Goal: Task Accomplishment & Management: Manage account settings

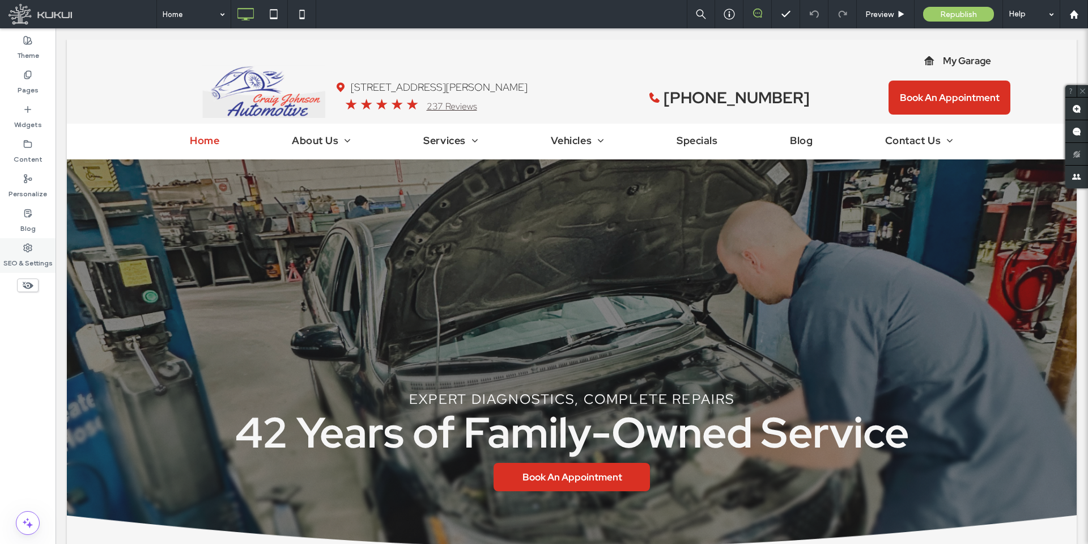
click at [28, 251] on use at bounding box center [28, 248] width 8 height 8
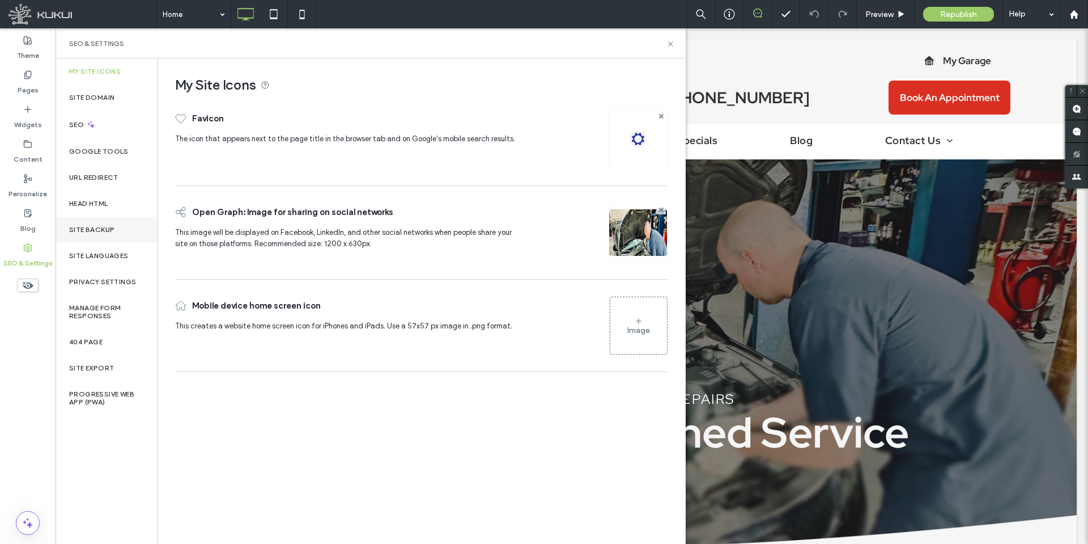
click at [86, 231] on label "Site Backup" at bounding box center [91, 230] width 45 height 8
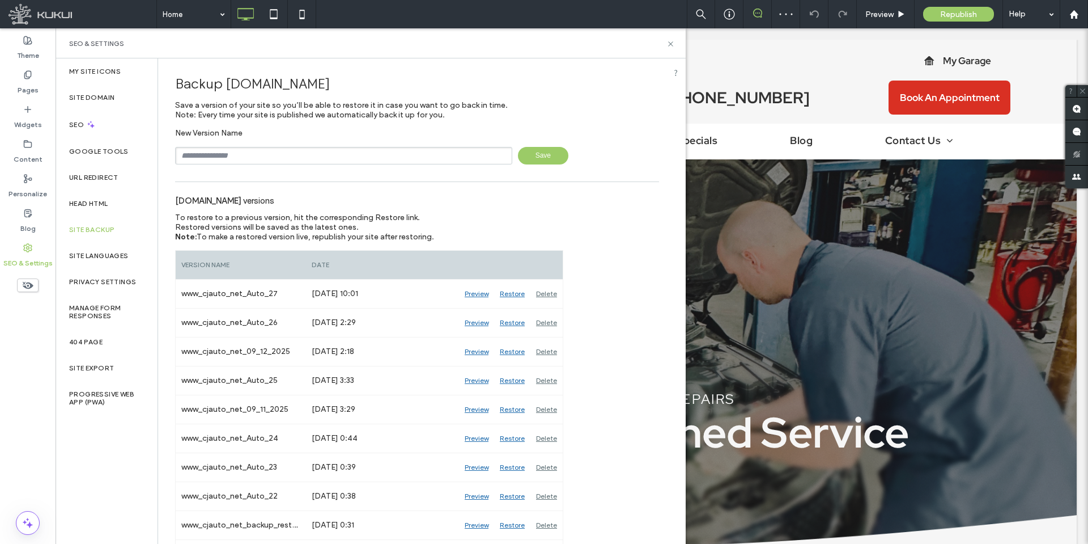
click at [230, 156] on input "text" at bounding box center [343, 156] width 337 height 18
type input "**********"
click at [527, 153] on span "Save" at bounding box center [543, 156] width 50 height 18
click at [673, 43] on icon at bounding box center [671, 44] width 9 height 9
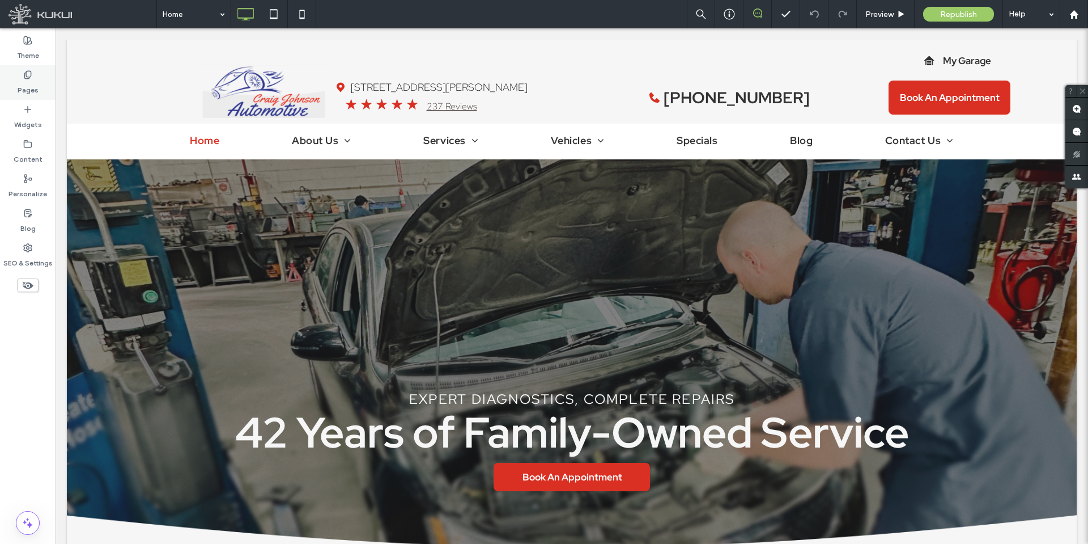
click at [27, 77] on use at bounding box center [27, 74] width 6 height 7
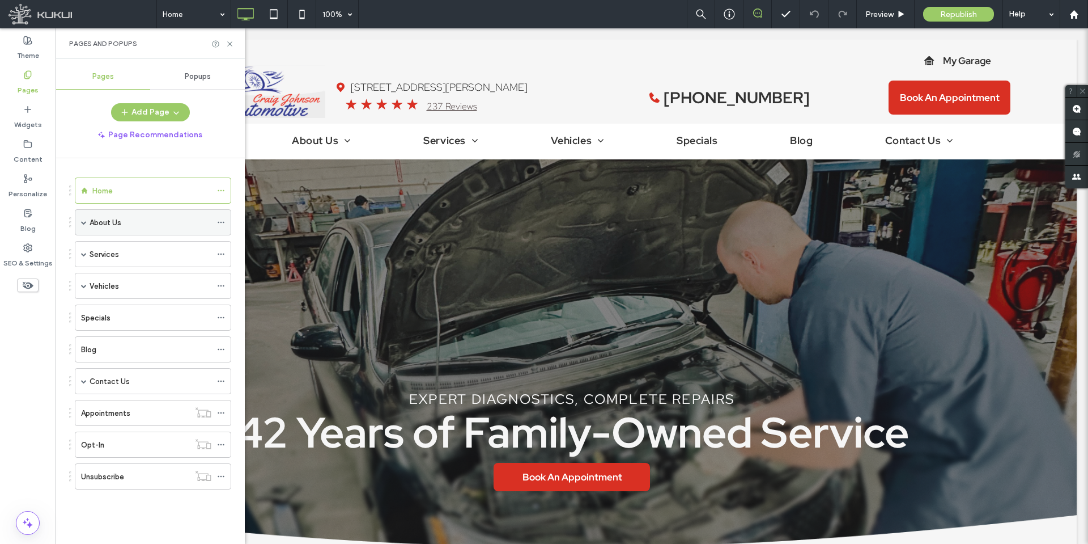
click at [103, 221] on label "About Us" at bounding box center [106, 223] width 32 height 20
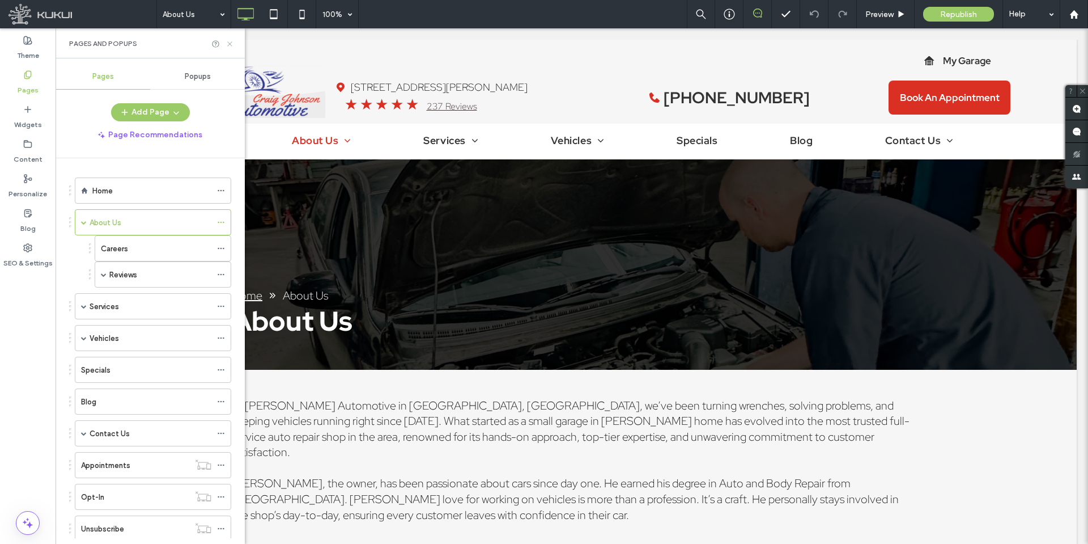
click at [230, 44] on use at bounding box center [229, 43] width 5 height 5
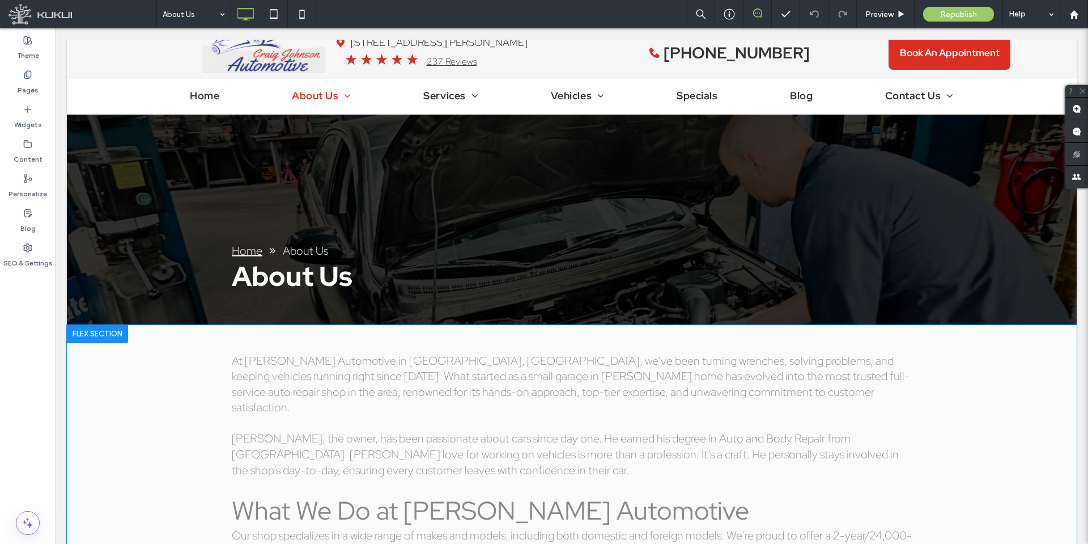
scroll to position [113, 0]
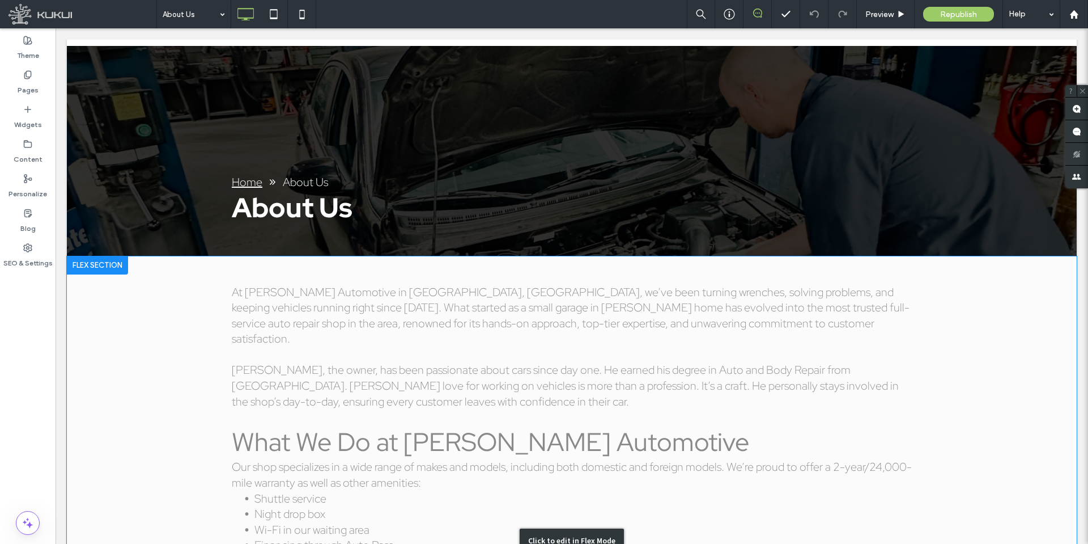
click at [376, 301] on div "Click to edit in Flex Mode" at bounding box center [572, 540] width 1010 height 568
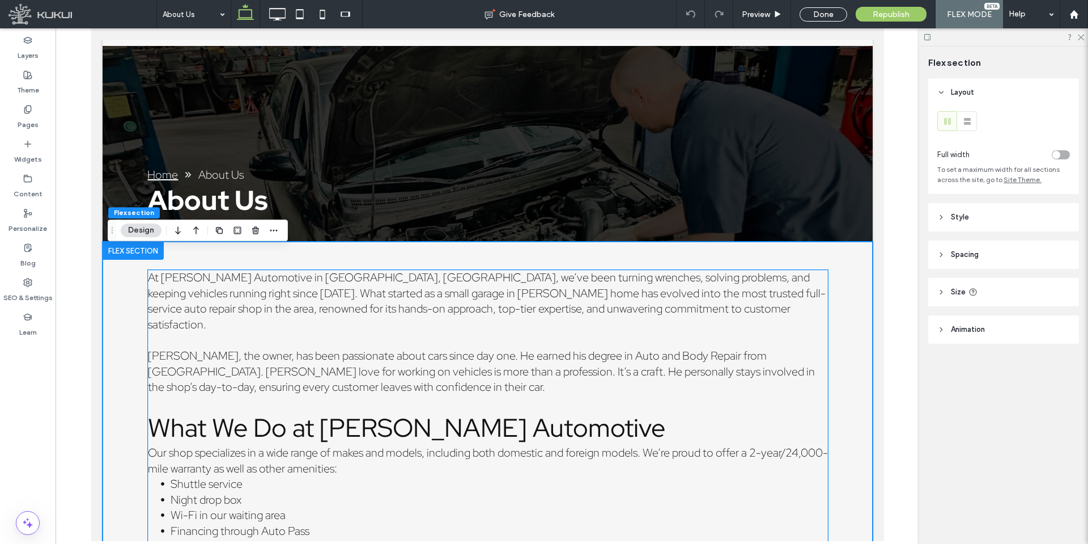
click at [376, 301] on span "At [PERSON_NAME] Automotive in [GEOGRAPHIC_DATA], [GEOGRAPHIC_DATA], we’ve been…" at bounding box center [486, 301] width 678 height 62
click at [376, 301] on div "At [PERSON_NAME] Automotive in [GEOGRAPHIC_DATA], [GEOGRAPHIC_DATA], we’ve been…" at bounding box center [487, 525] width 680 height 511
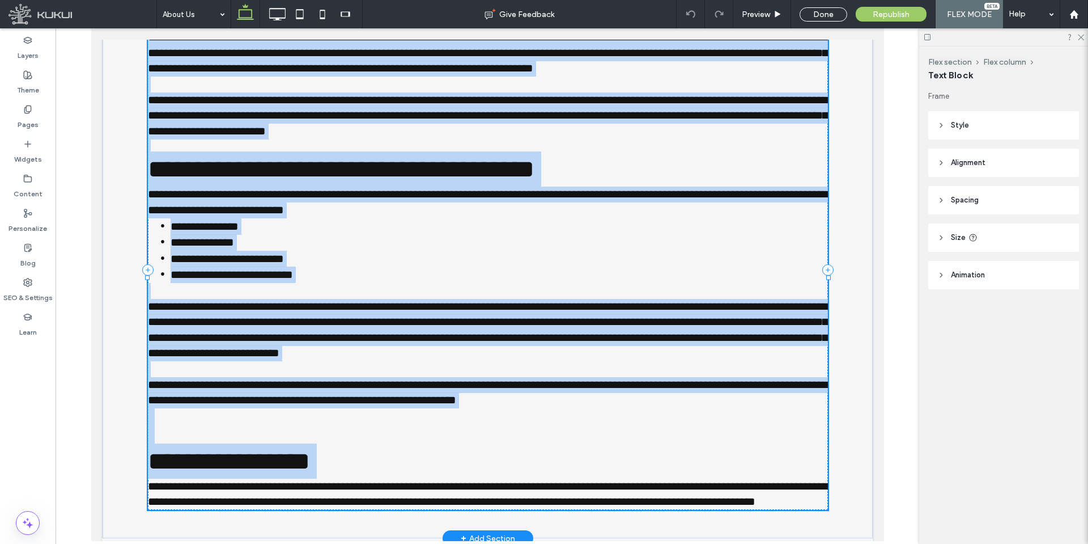
type input "**********"
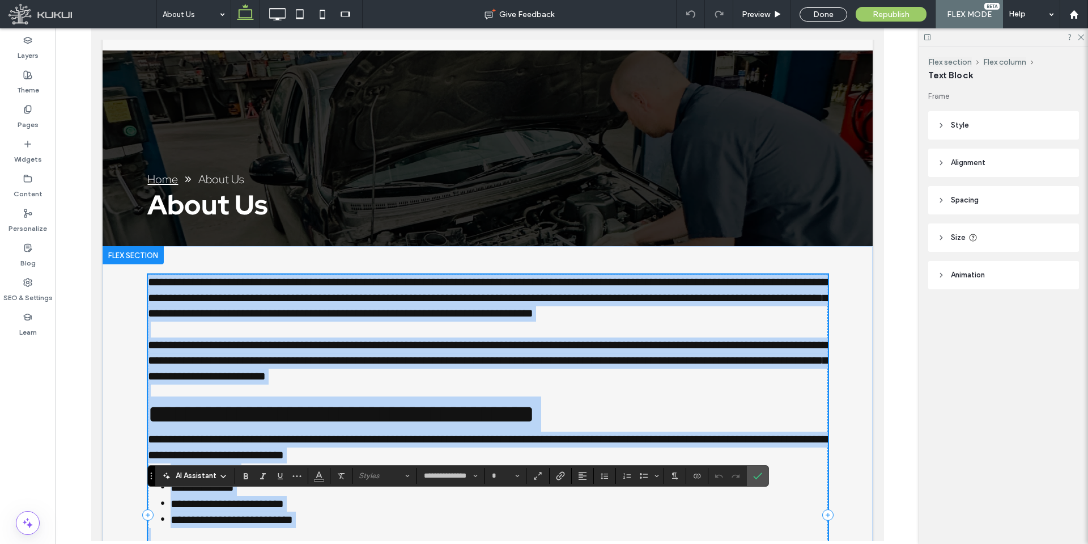
scroll to position [70, 0]
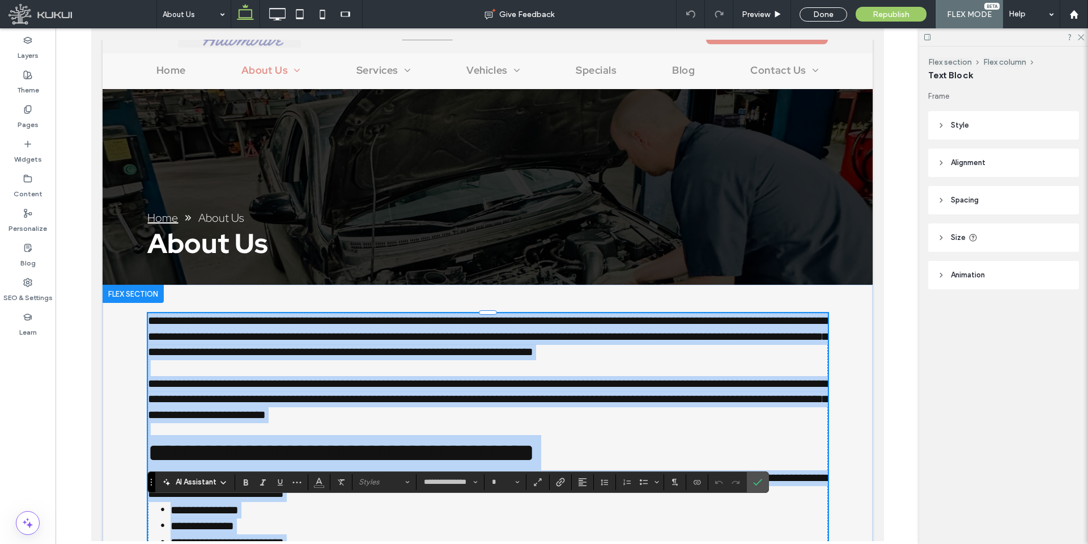
click at [361, 340] on span "**********" at bounding box center [487, 336] width 680 height 43
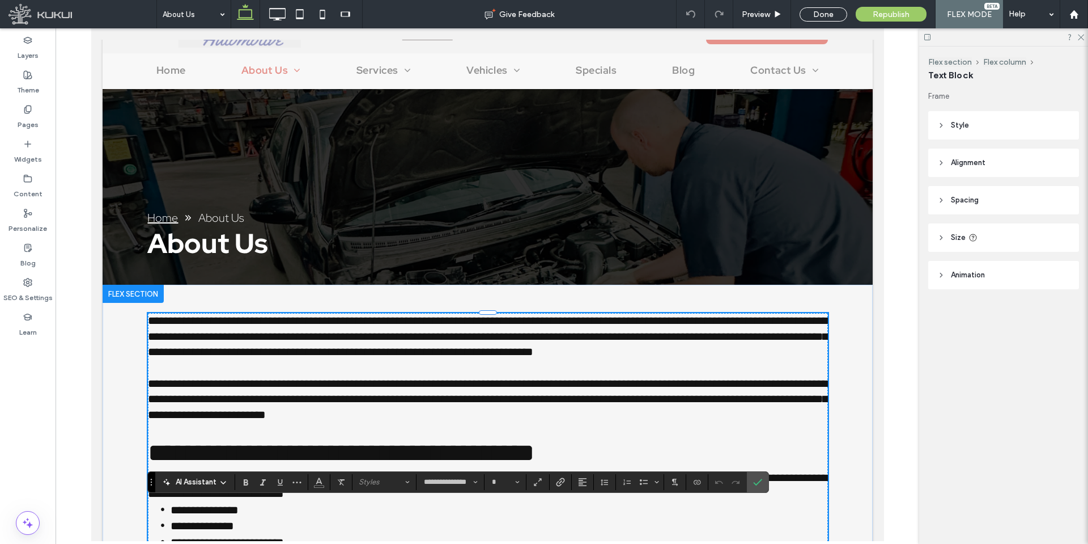
type input "**"
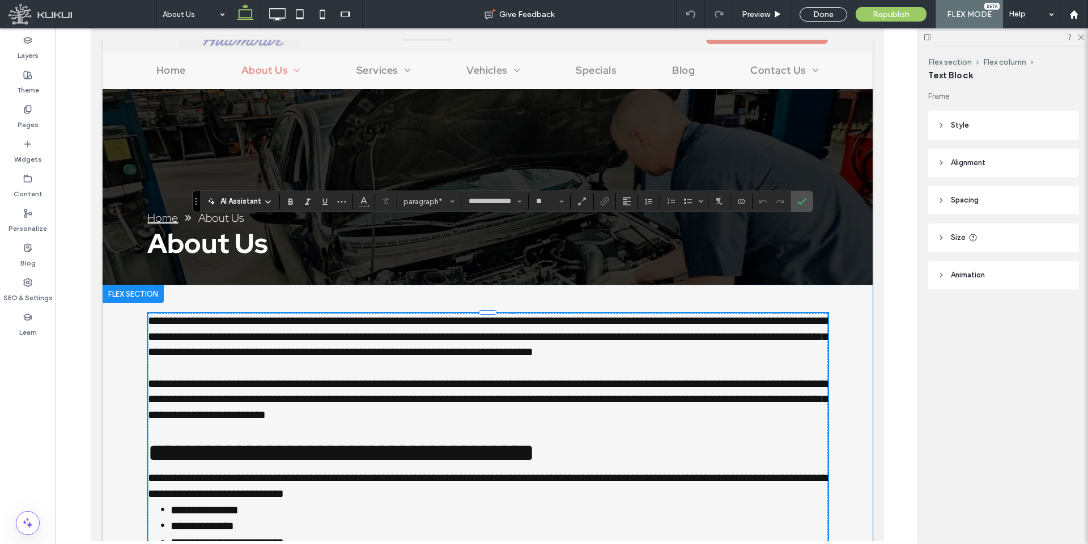
drag, startPoint x: 152, startPoint y: 482, endPoint x: 197, endPoint y: 201, distance: 284.1
click at [197, 201] on use "Drag" at bounding box center [196, 201] width 1 height 7
click at [775, 13] on icon at bounding box center [778, 14] width 9 height 9
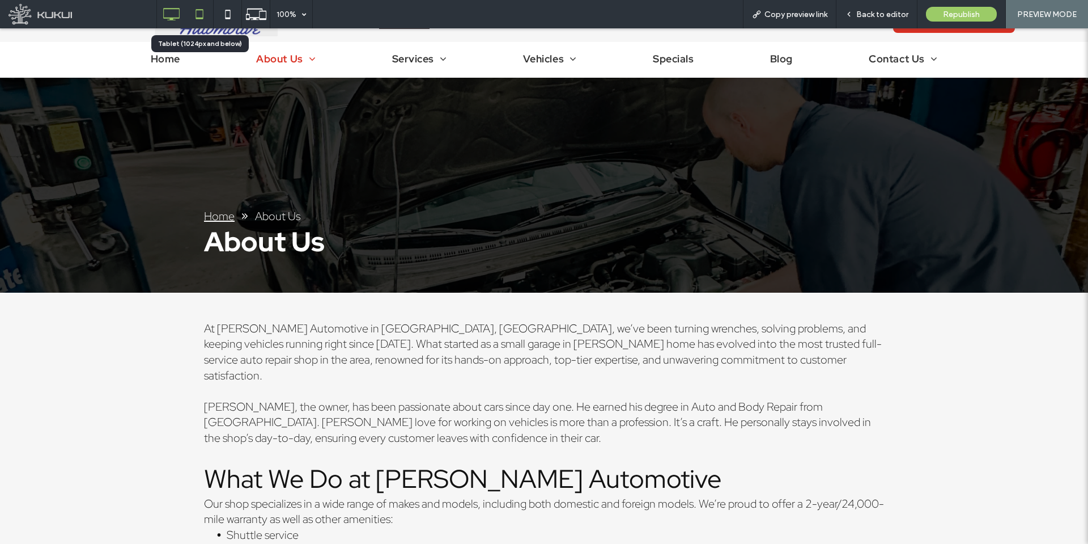
click at [199, 15] on icon at bounding box center [199, 14] width 23 height 23
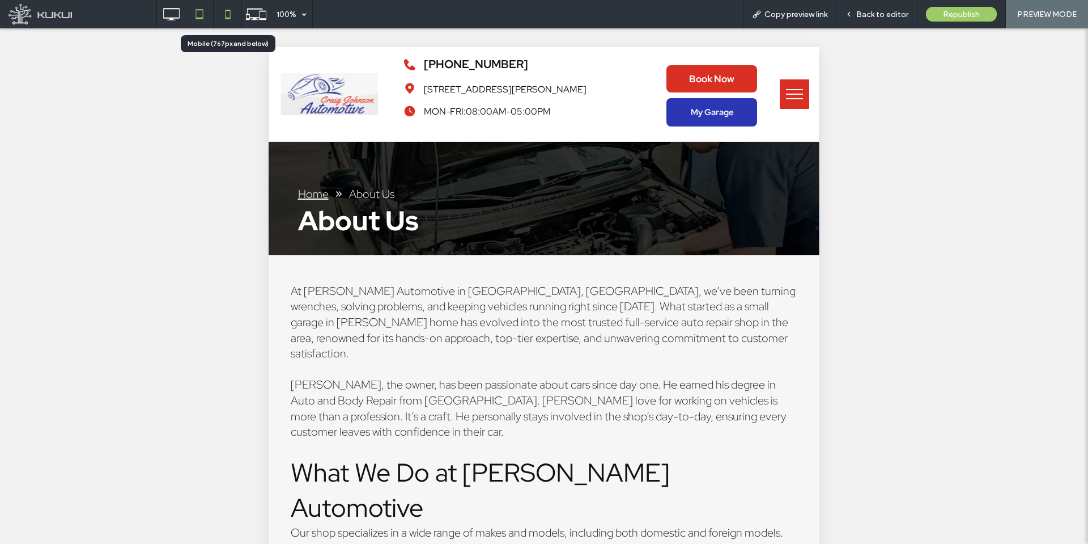
click at [228, 16] on icon at bounding box center [228, 14] width 23 height 23
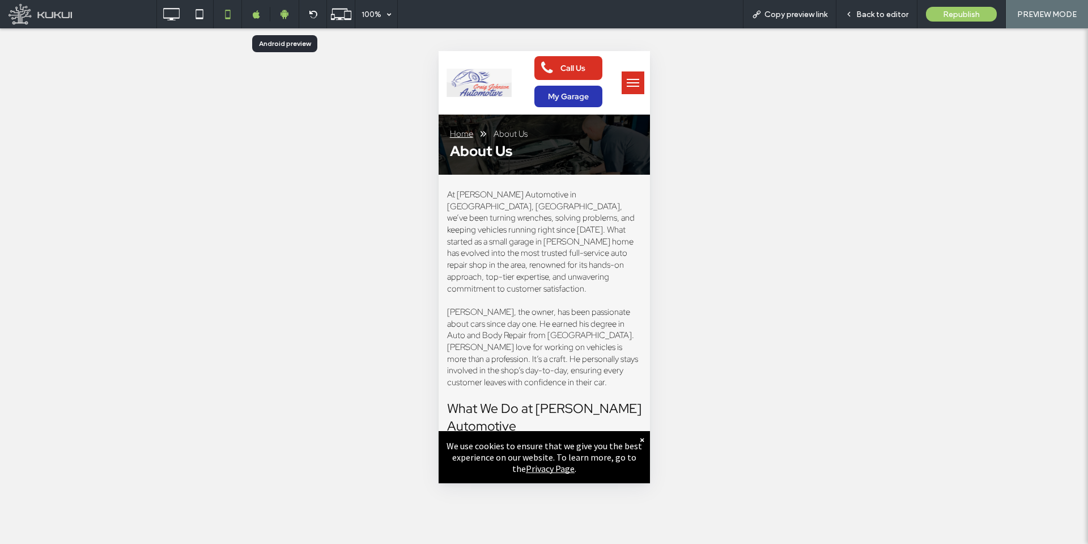
click at [282, 14] on icon at bounding box center [284, 14] width 10 height 10
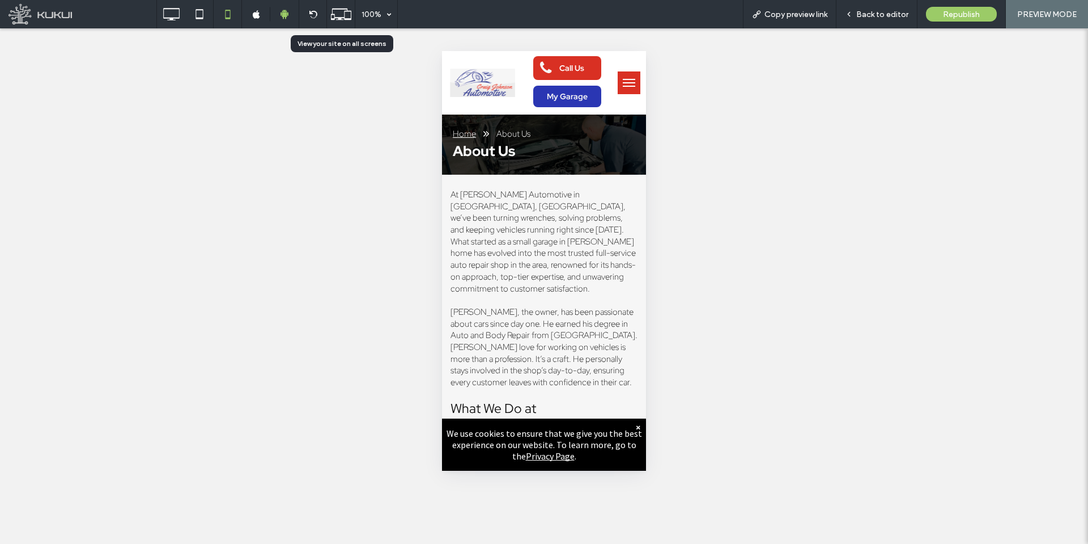
click at [340, 14] on icon at bounding box center [341, 14] width 22 height 22
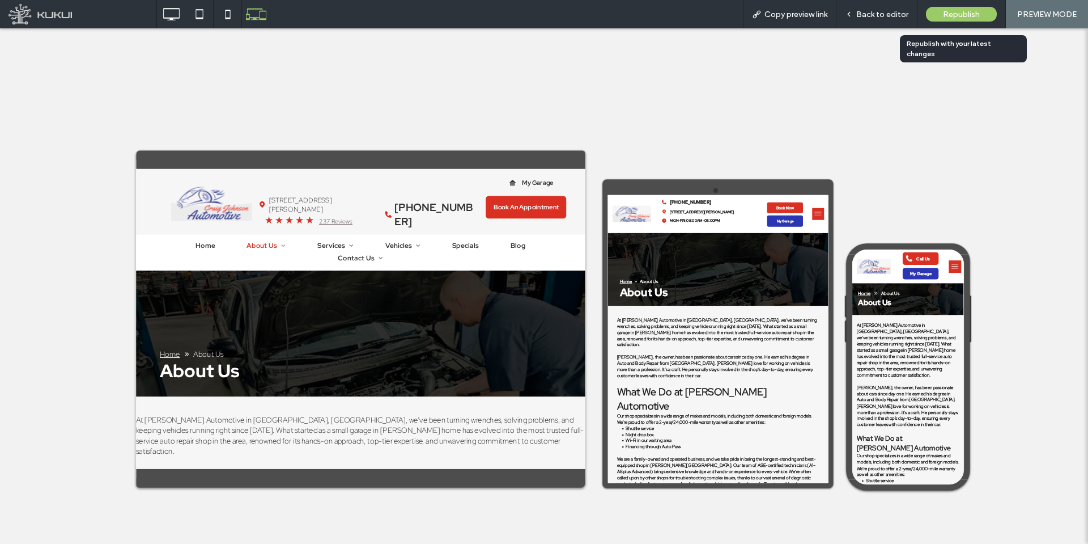
click at [954, 13] on span "Republish" at bounding box center [961, 15] width 37 height 10
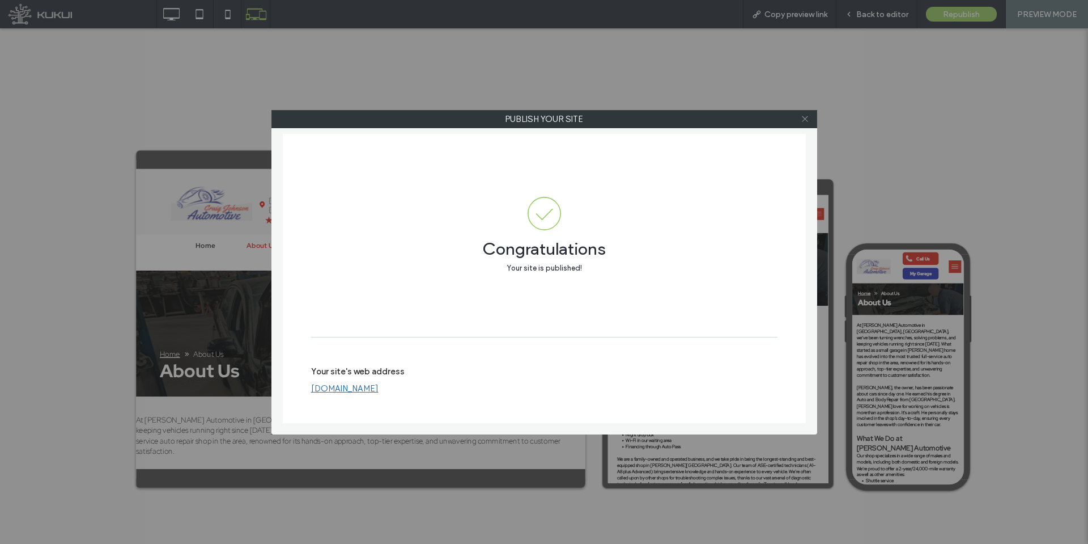
click at [806, 118] on icon at bounding box center [805, 118] width 9 height 9
